Goal: Task Accomplishment & Management: Manage account settings

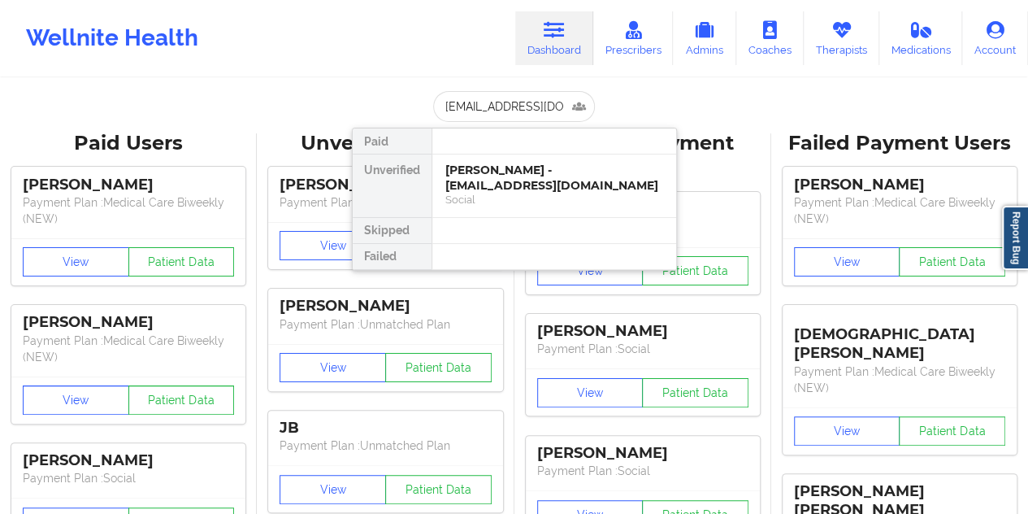
type input "[PERSON_NAME][EMAIL_ADDRESS][PERSON_NAME][DOMAIN_NAME]"
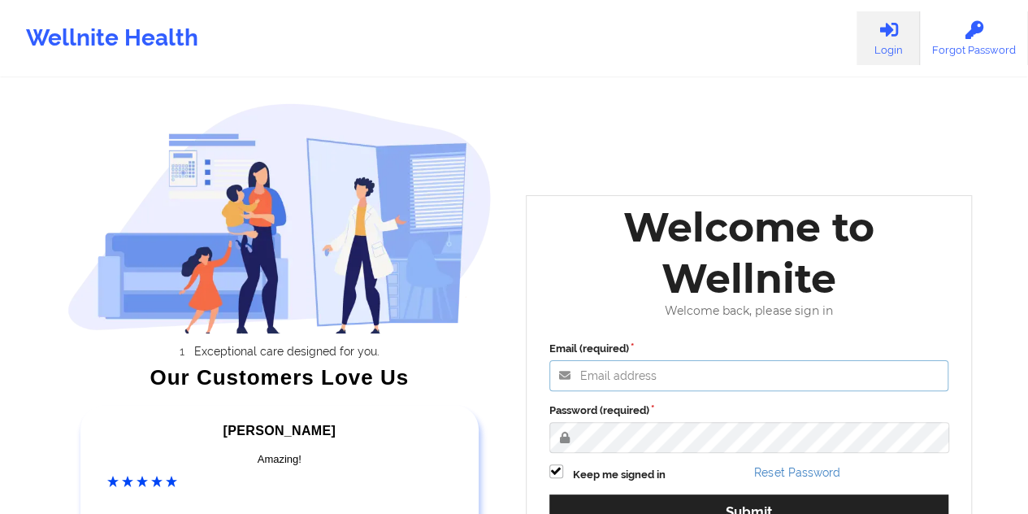
click at [663, 372] on input "Email (required)" at bounding box center [749, 375] width 400 height 31
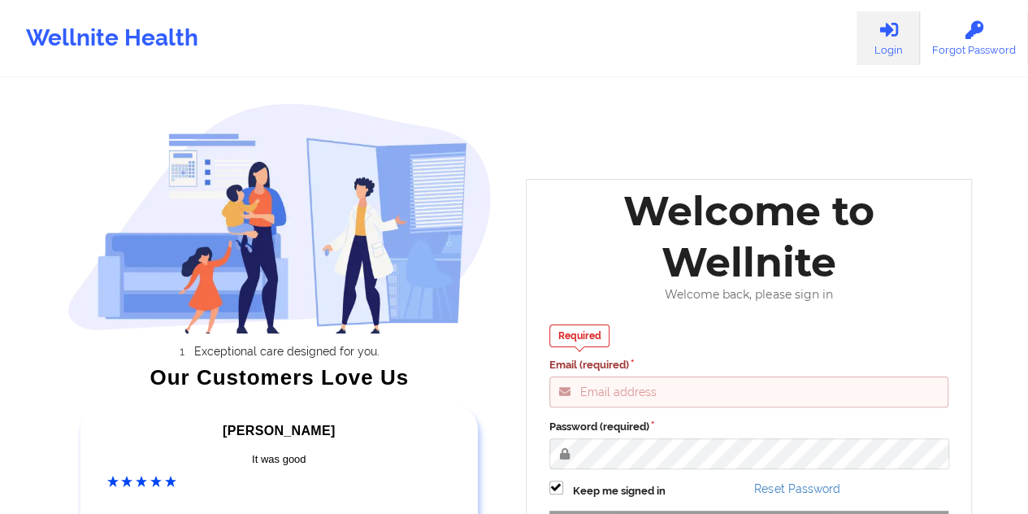
type input "gideon@wellnite.com"
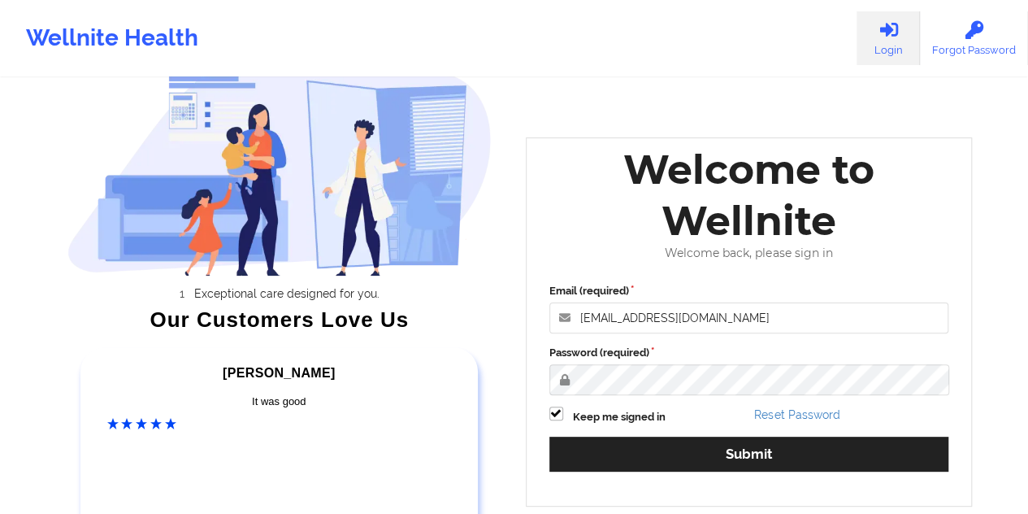
scroll to position [232, 0]
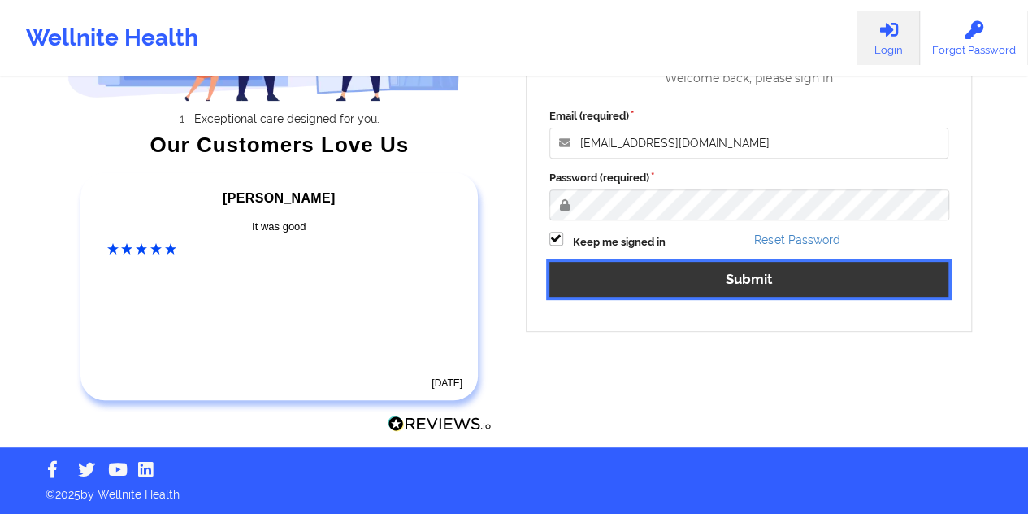
click at [726, 280] on button "Submit" at bounding box center [749, 279] width 400 height 35
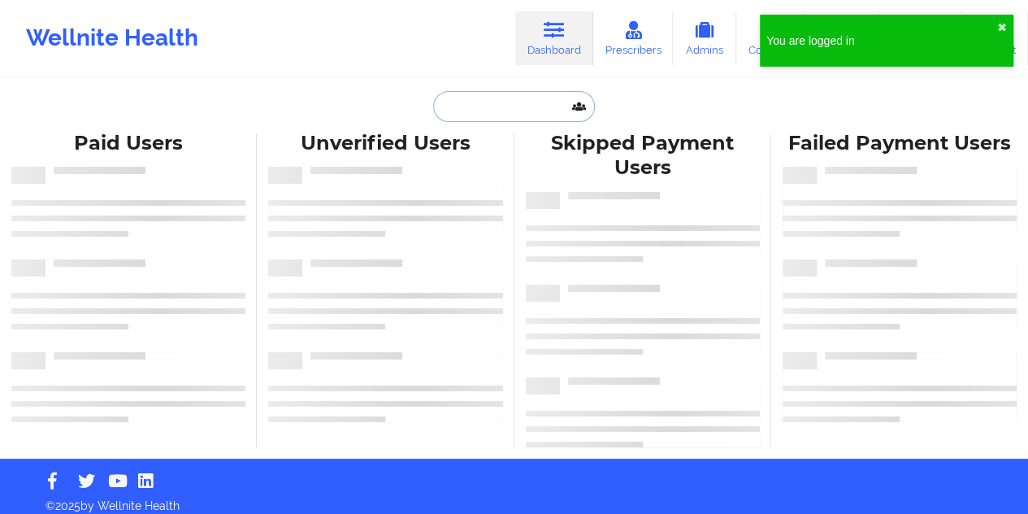
click at [543, 105] on input "text" at bounding box center [513, 106] width 161 height 31
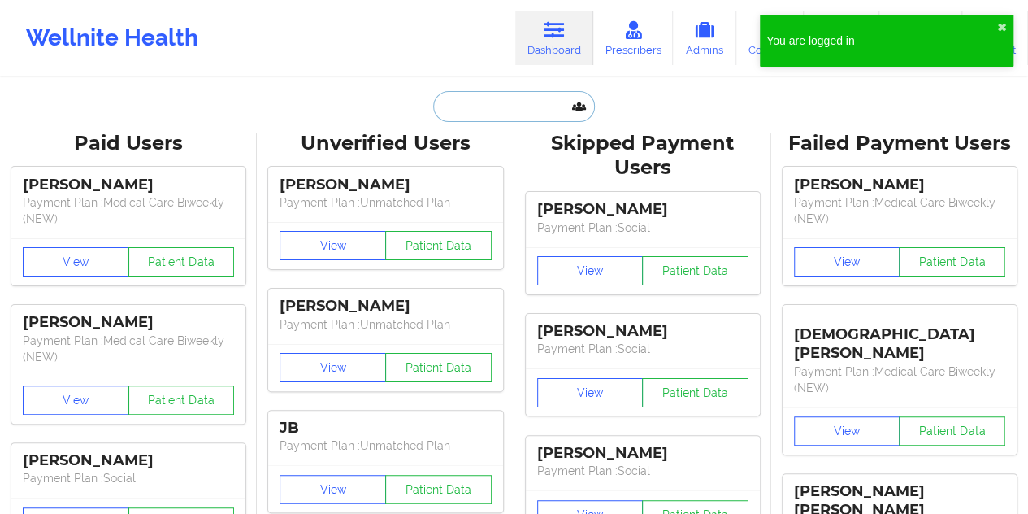
paste input "[PERSON_NAME][EMAIL_ADDRESS][PERSON_NAME][DOMAIN_NAME]"
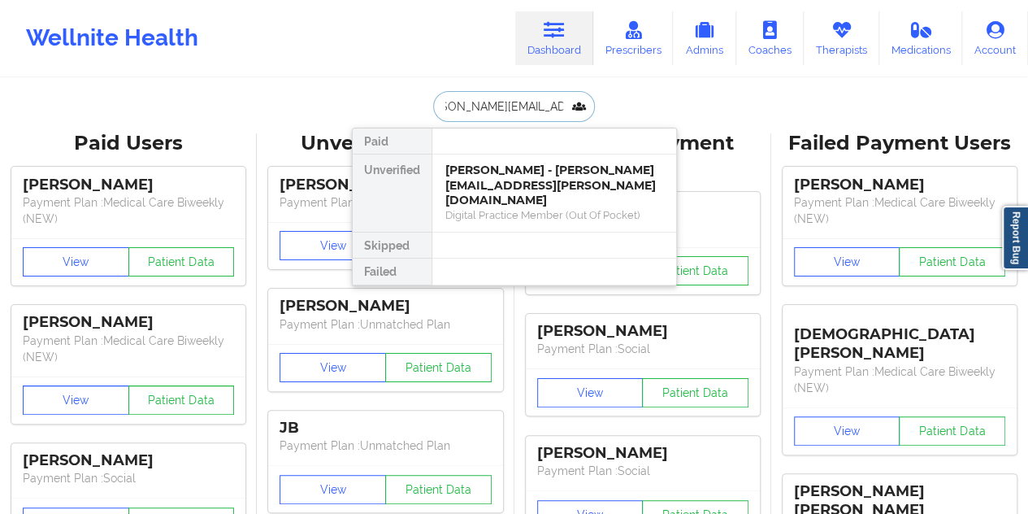
type input "[PERSON_NAME][EMAIL_ADDRESS][PERSON_NAME][DOMAIN_NAME]"
